Goal: Task Accomplishment & Management: Use online tool/utility

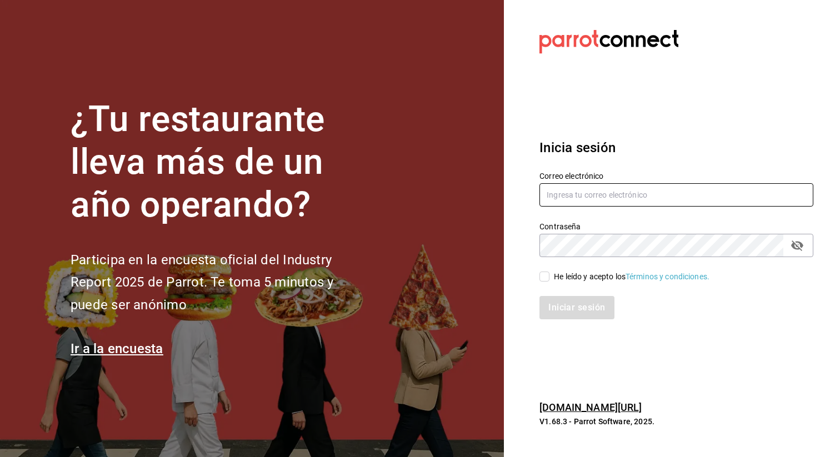
type input "[EMAIL_ADDRESS][DOMAIN_NAME]"
click at [546, 276] on input "He leído y acepto los Términos y condiciones." at bounding box center [544, 277] width 10 height 10
checkbox input "true"
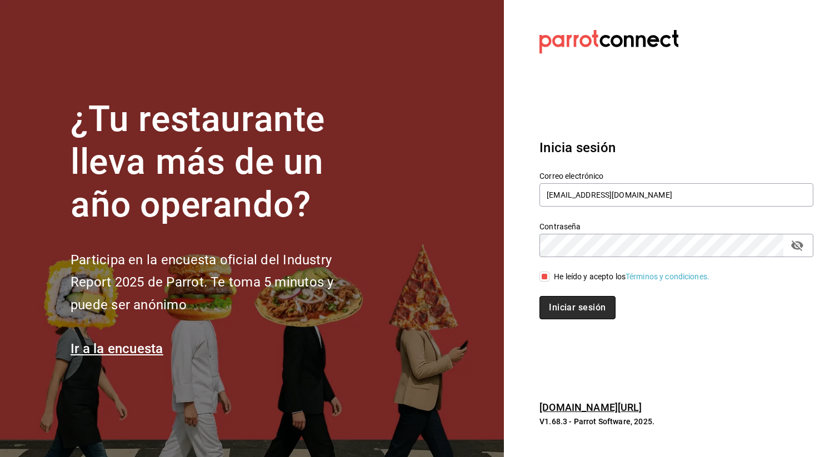
click at [570, 299] on button "Iniciar sesión" at bounding box center [577, 307] width 76 height 23
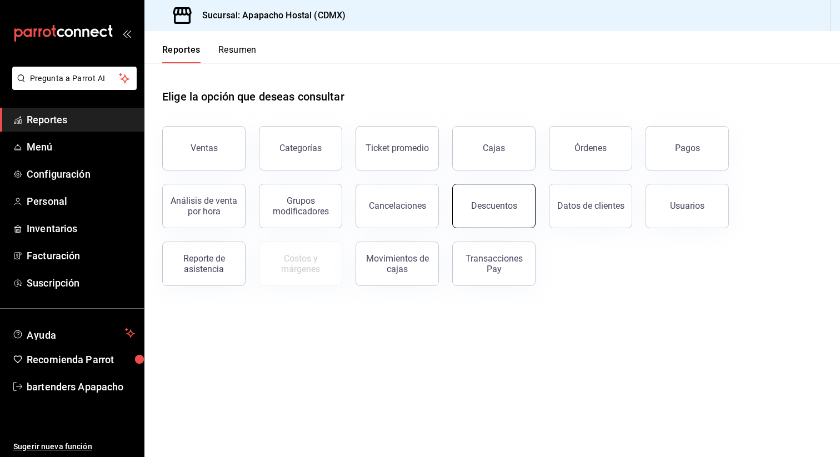
click at [483, 189] on button "Descuentos" at bounding box center [493, 206] width 83 height 44
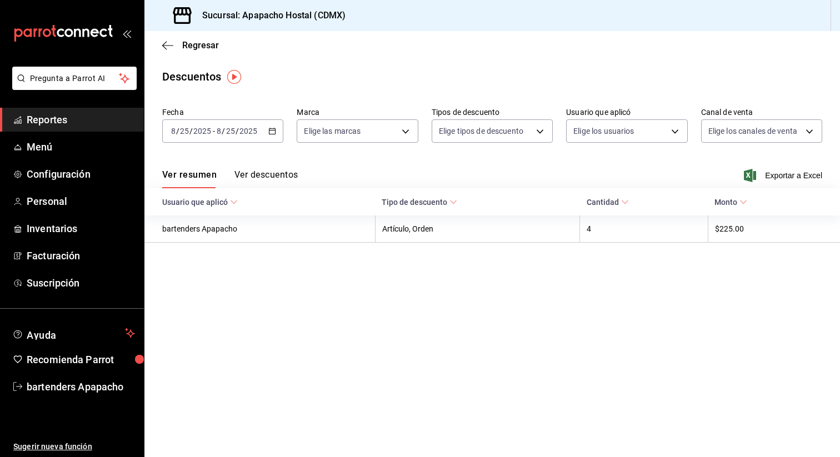
click at [275, 129] on \(Stroke\) "button" at bounding box center [272, 131] width 7 height 6
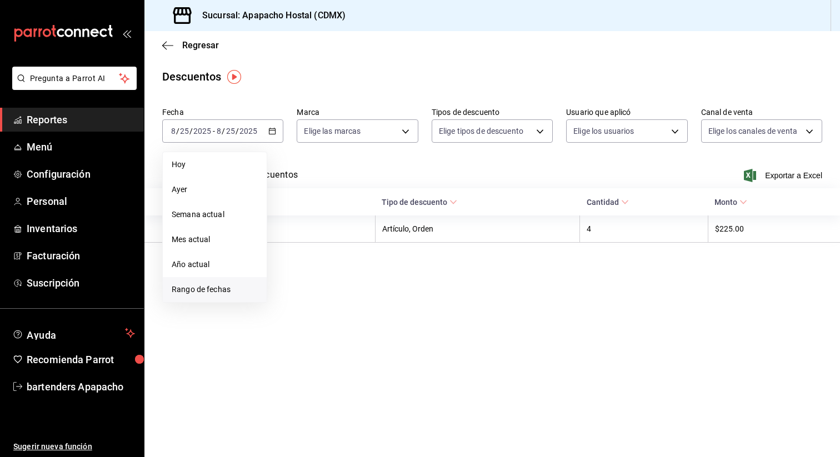
click at [219, 293] on span "Rango de fechas" at bounding box center [215, 290] width 86 height 12
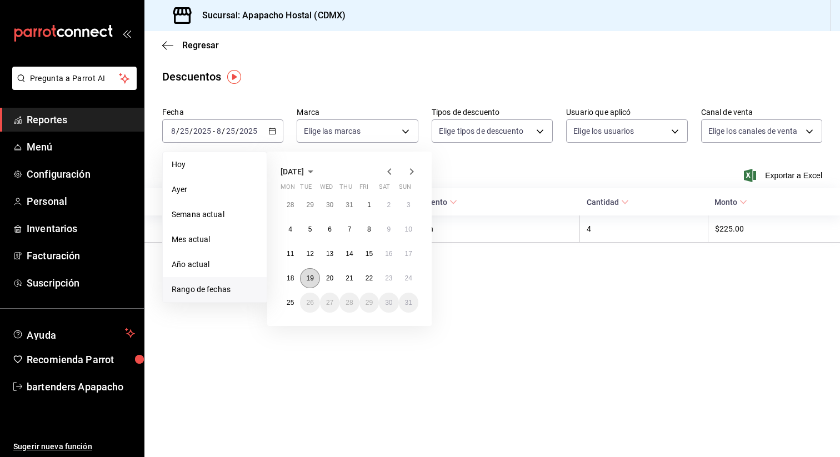
click at [315, 275] on button "19" at bounding box center [309, 278] width 19 height 20
click at [289, 277] on abbr "18" at bounding box center [290, 278] width 7 height 8
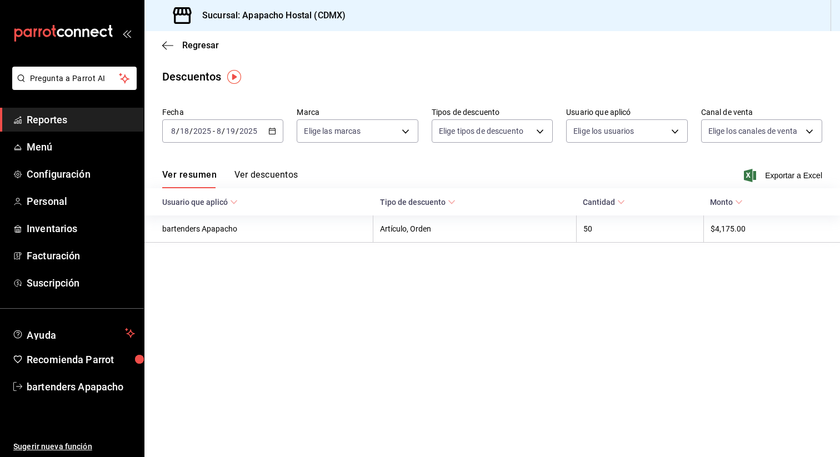
click at [274, 133] on icon "button" at bounding box center [272, 131] width 8 height 8
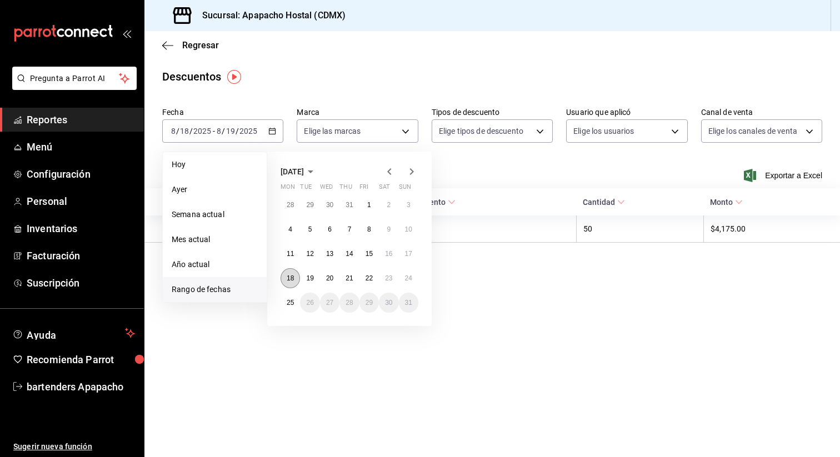
click at [292, 277] on abbr "18" at bounding box center [290, 278] width 7 height 8
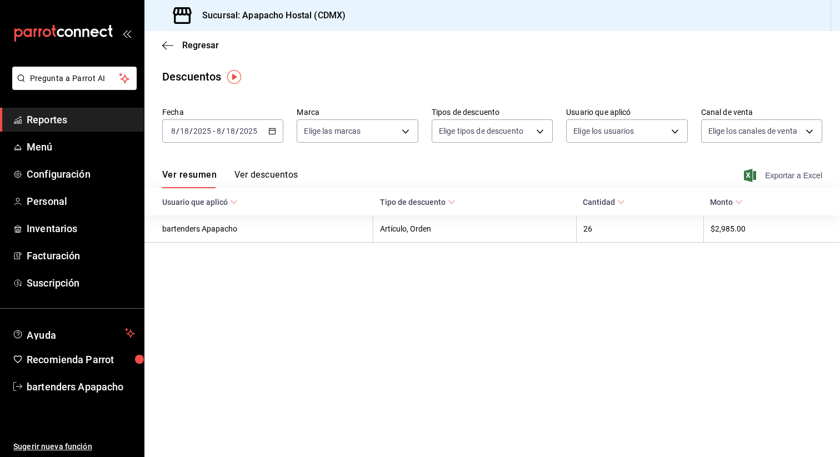
click at [779, 173] on span "Exportar a Excel" at bounding box center [784, 175] width 76 height 13
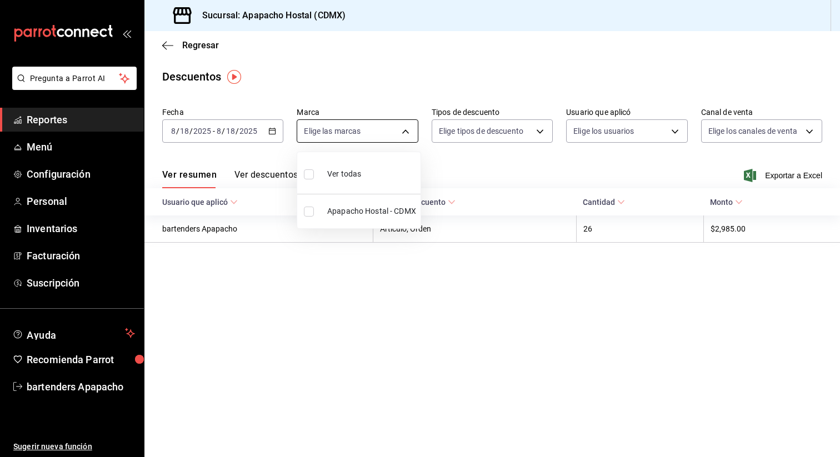
click at [372, 133] on body "Pregunta a Parrot AI Reportes Menú Configuración Personal Inventarios Facturaci…" at bounding box center [420, 228] width 840 height 457
click at [372, 174] on li "Ver todas" at bounding box center [358, 173] width 123 height 33
type input "5abf4c90-693c-49c7-938e-37b523f043ac"
checkbox input "true"
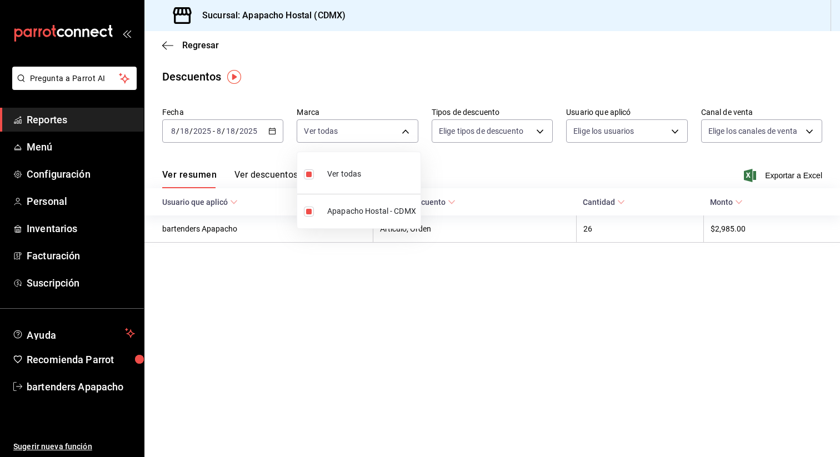
click at [506, 124] on div at bounding box center [420, 228] width 840 height 457
click at [509, 134] on body "Pregunta a Parrot AI Reportes Menú Configuración Personal Inventarios Facturaci…" at bounding box center [420, 228] width 840 height 457
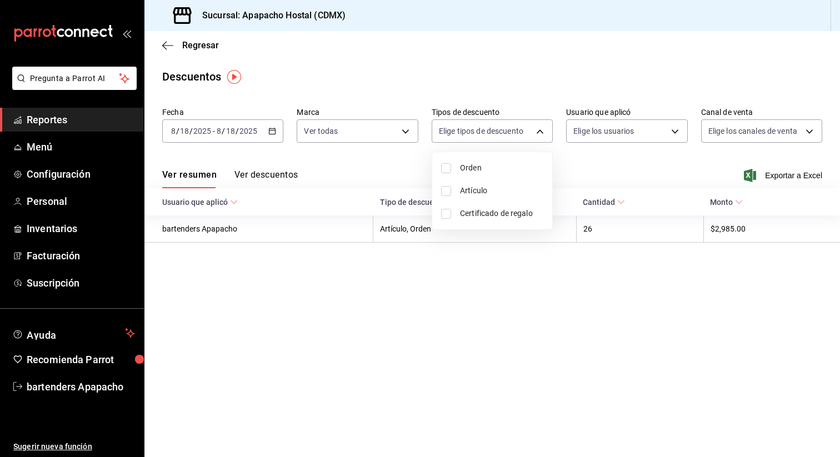
click at [489, 191] on span "Artículo" at bounding box center [501, 191] width 83 height 12
type input "ORDER_ITEM"
checkbox input "true"
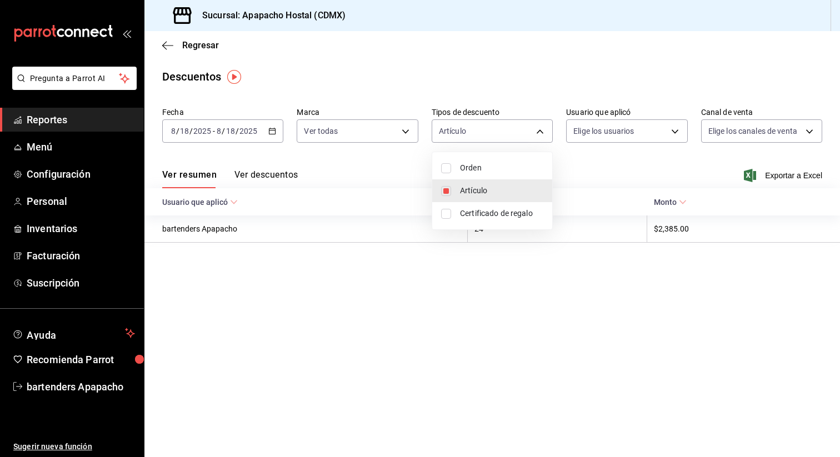
click at [598, 147] on div at bounding box center [420, 228] width 840 height 457
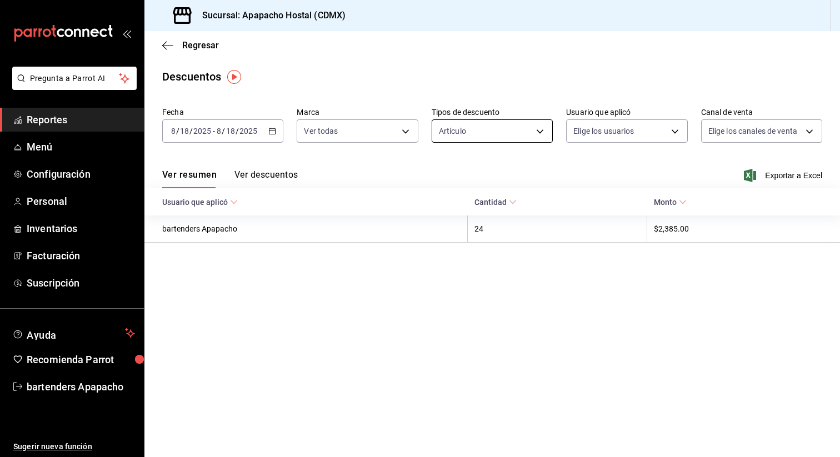
click at [527, 136] on body "Pregunta a Parrot AI Reportes Menú Configuración Personal Inventarios Facturaci…" at bounding box center [420, 228] width 840 height 457
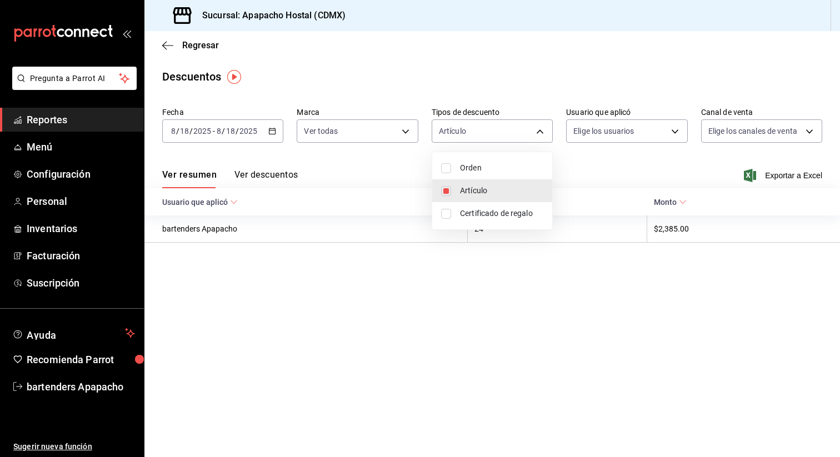
click at [484, 169] on span "Orden" at bounding box center [501, 168] width 83 height 12
type input "ORDER_ITEM,ORDER"
checkbox input "true"
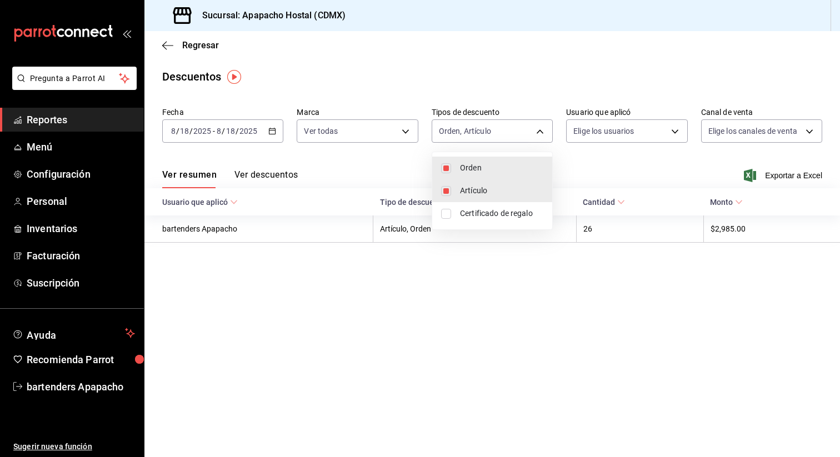
click at [641, 177] on div at bounding box center [420, 228] width 840 height 457
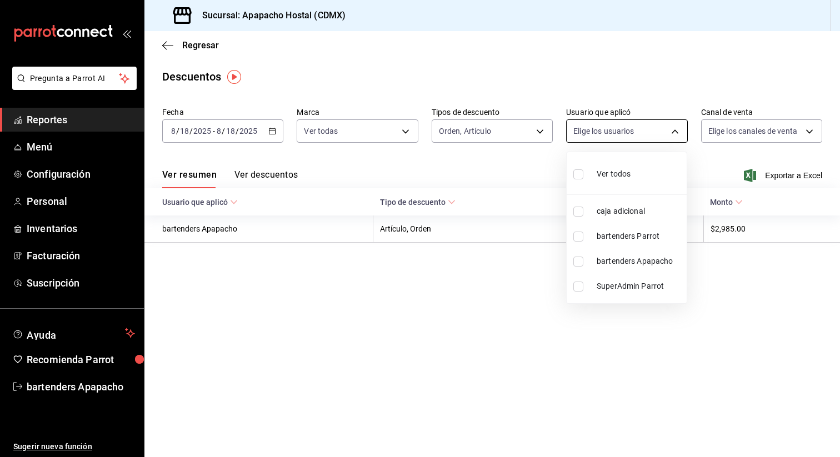
click at [641, 130] on body "Pregunta a Parrot AI Reportes Menú Configuración Personal Inventarios Facturaci…" at bounding box center [420, 228] width 840 height 457
click at [584, 174] on label at bounding box center [580, 174] width 14 height 16
click at [583, 174] on input "checkbox" at bounding box center [578, 174] width 10 height 10
checkbox input "false"
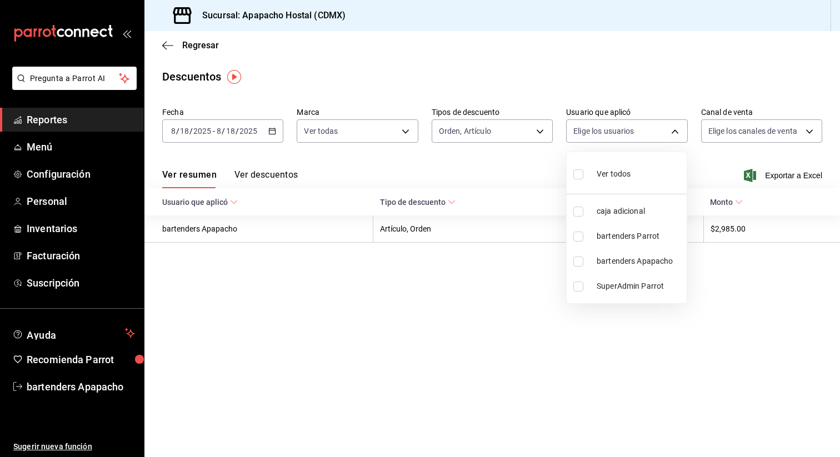
checkbox input "false"
click at [720, 161] on div at bounding box center [420, 228] width 840 height 457
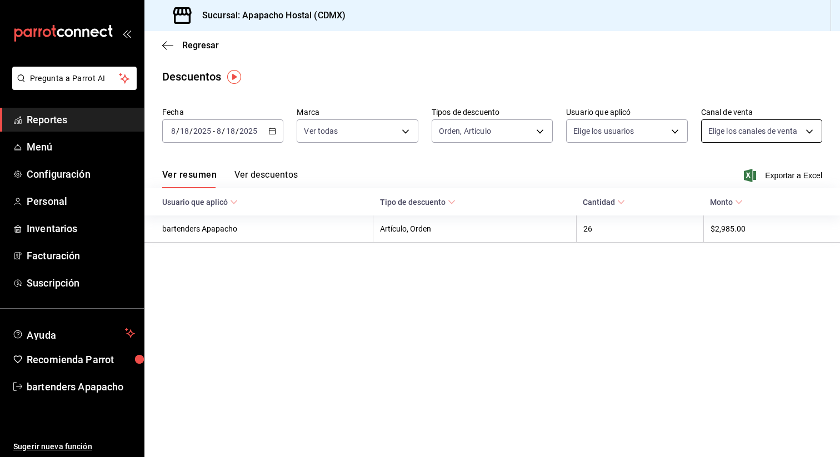
click at [754, 128] on body "Pregunta a Parrot AI Reportes Menú Configuración Personal Inventarios Facturaci…" at bounding box center [420, 228] width 840 height 457
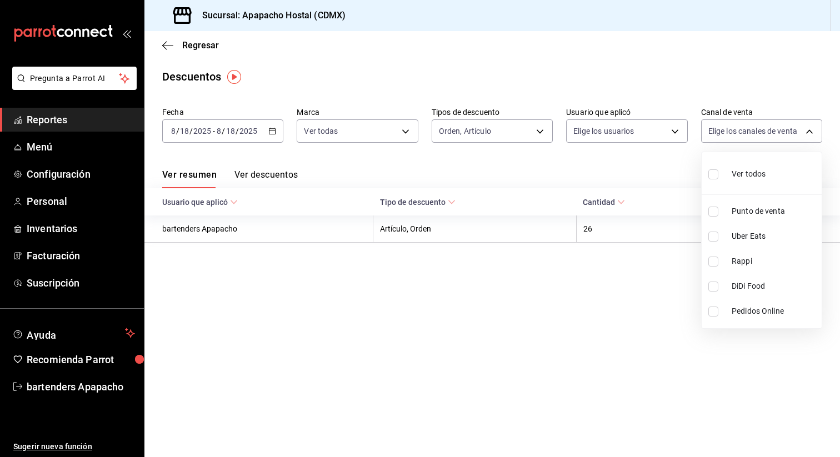
click at [589, 146] on div at bounding box center [420, 228] width 840 height 457
click at [735, 205] on icon at bounding box center [739, 202] width 8 height 8
click at [658, 158] on div "Ver resumen Ver descuentos Exportar a Excel" at bounding box center [491, 172] width 695 height 32
click at [774, 172] on span "Exportar a Excel" at bounding box center [784, 175] width 76 height 13
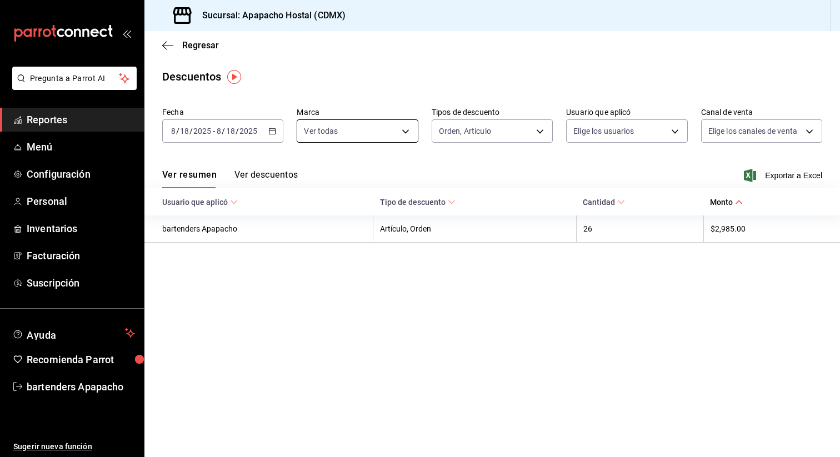
click at [395, 130] on body "Pregunta a Parrot AI Reportes Menú Configuración Personal Inventarios Facturaci…" at bounding box center [420, 228] width 840 height 457
click at [384, 93] on div at bounding box center [420, 228] width 840 height 457
click at [506, 122] on body "Pregunta a Parrot AI Reportes Menú Configuración Personal Inventarios Facturaci…" at bounding box center [420, 228] width 840 height 457
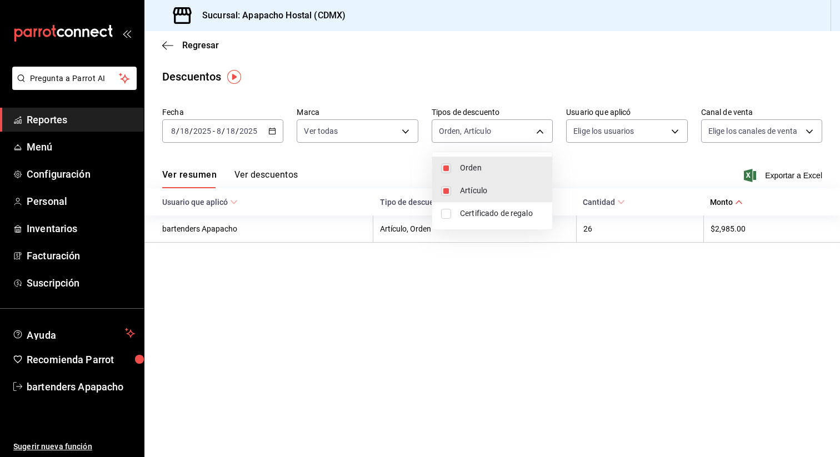
click at [492, 217] on span "Certificado de regalo" at bounding box center [501, 214] width 83 height 12
type input "ORDER_ITEM,ORDER,CARD_REWARD"
checkbox input "true"
click at [588, 176] on div at bounding box center [420, 228] width 840 height 457
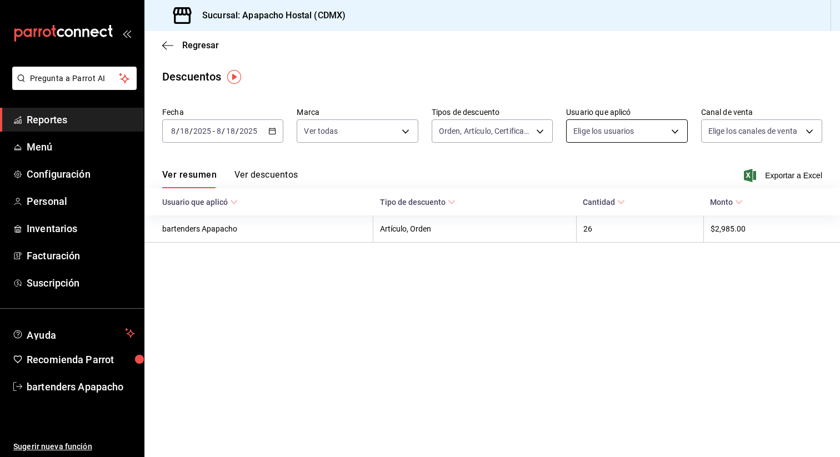
click at [630, 128] on body "Pregunta a Parrot AI Reportes Menú Configuración Personal Inventarios Facturaci…" at bounding box center [420, 228] width 840 height 457
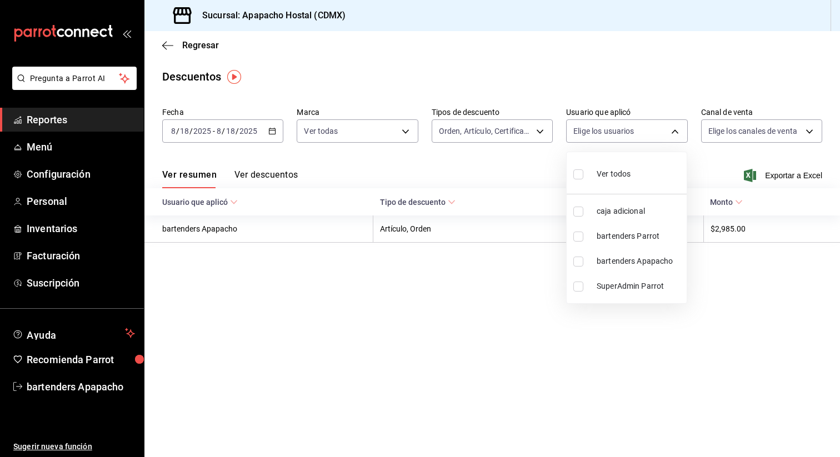
click at [606, 156] on ul "Ver todos caja adicional bartenders Parrot bartenders Apapacho SuperAdmin Parrot" at bounding box center [627, 227] width 120 height 151
click at [599, 171] on span "Ver todos" at bounding box center [614, 174] width 34 height 12
type input "4a2f6424-a6e6-4ac3-a4c3-f41b52f347f8,6b6f57fc-f894-400b-992f-a1384fb1e26b,228f2…"
checkbox input "true"
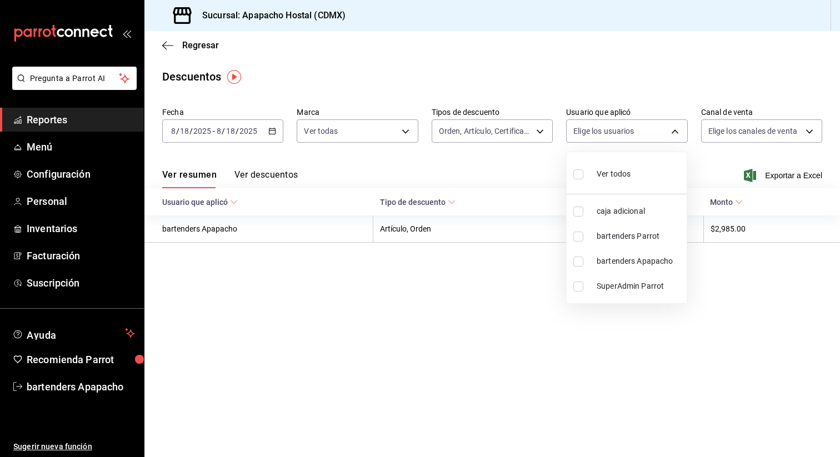
checkbox input "true"
click at [648, 382] on div at bounding box center [420, 228] width 840 height 457
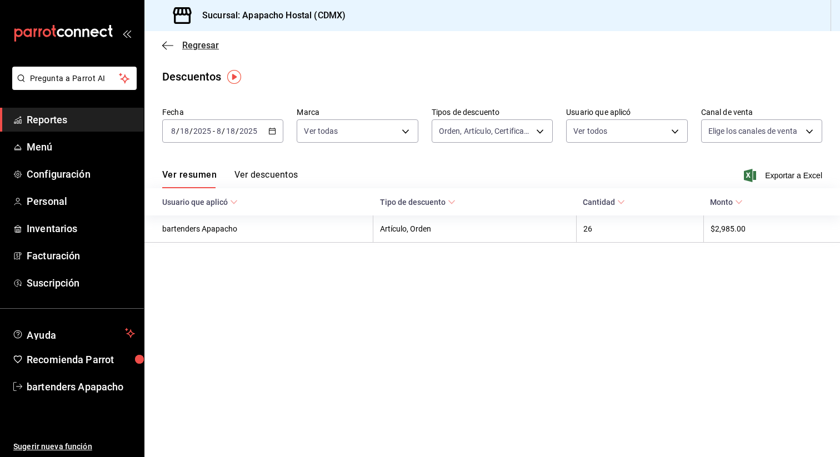
click at [172, 41] on icon "button" at bounding box center [167, 46] width 11 height 10
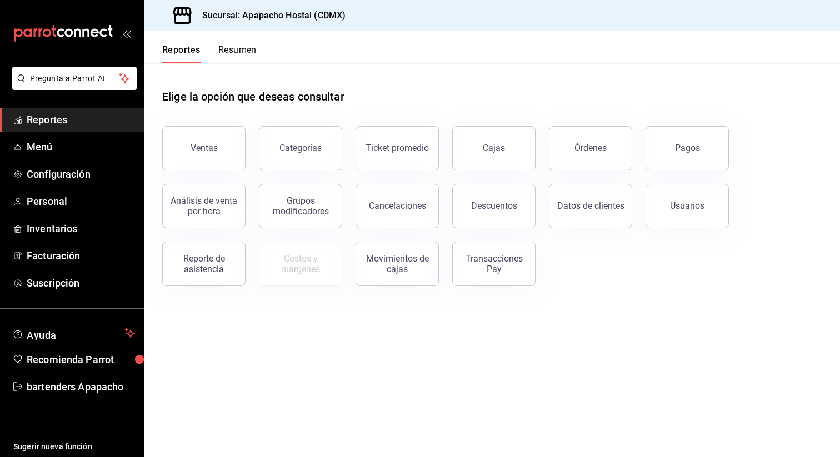
click at [507, 328] on main "Elige la opción que deseas consultar Ventas Categorías Ticket promedio Cajas Ór…" at bounding box center [491, 260] width 695 height 394
click at [207, 141] on button "Ventas" at bounding box center [203, 148] width 83 height 44
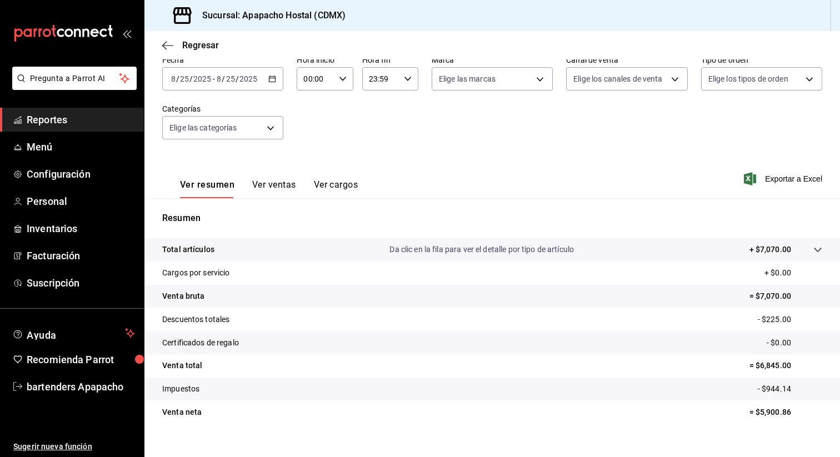
scroll to position [61, 0]
click at [277, 76] on div "2025-08-25 8 / 25 / 2025 - 2025-08-25 8 / 25 / 2025" at bounding box center [222, 77] width 121 height 23
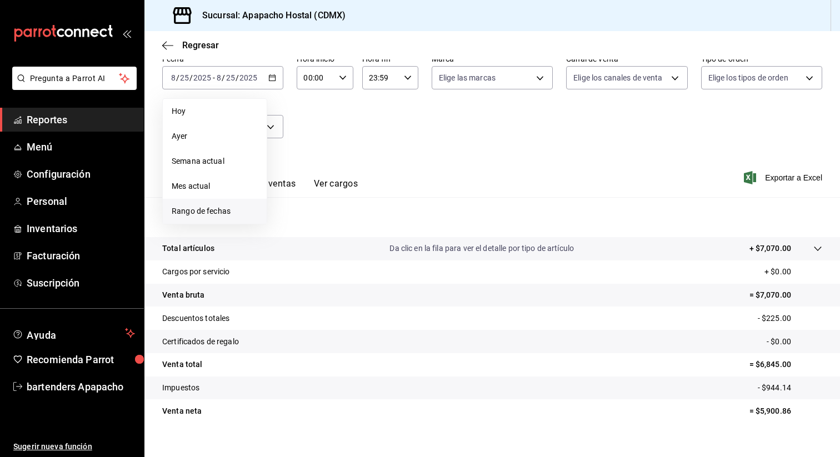
click at [229, 206] on span "Rango de fechas" at bounding box center [215, 212] width 86 height 12
click at [289, 222] on abbr "18" at bounding box center [290, 225] width 7 height 8
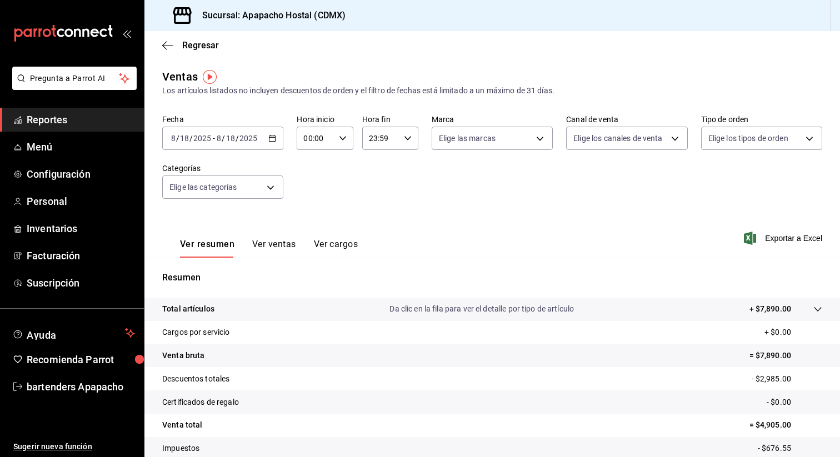
click at [284, 244] on button "Ver ventas" at bounding box center [274, 248] width 44 height 19
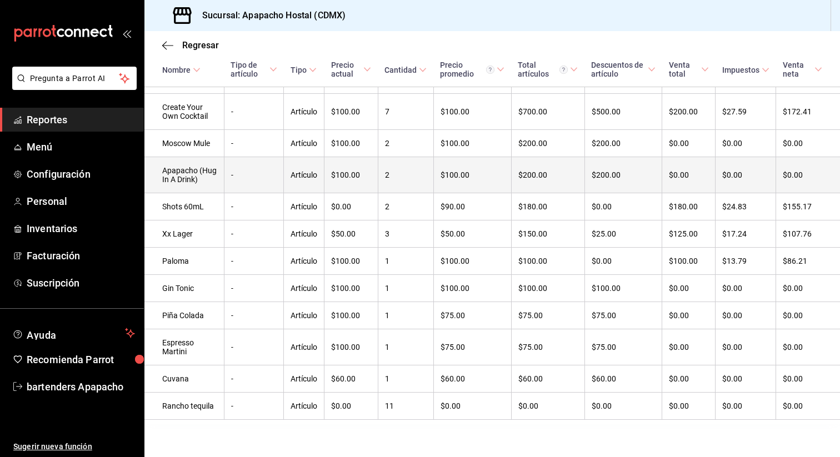
scroll to position [374, 0]
